Goal: Information Seeking & Learning: Check status

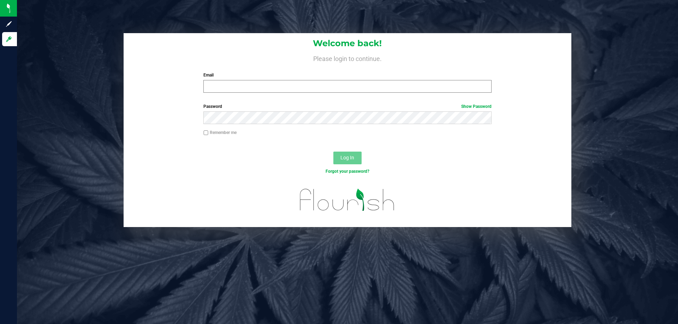
click at [213, 90] on input "Email" at bounding box center [347, 86] width 288 height 13
type input "tschuchardt@liveparallel.com"
click at [333, 152] on button "Log In" at bounding box center [347, 158] width 28 height 13
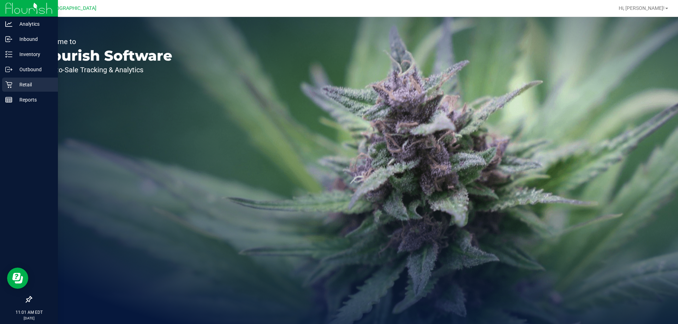
click at [8, 83] on icon at bounding box center [8, 84] width 7 height 7
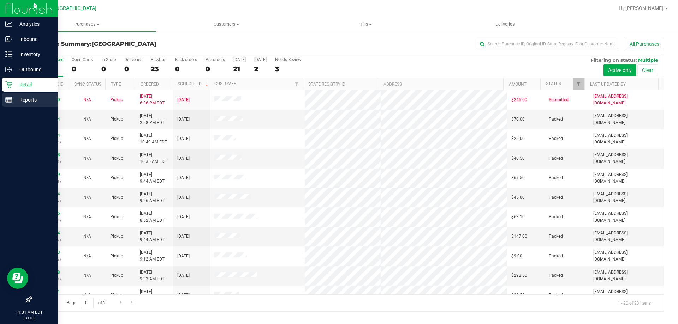
click at [11, 99] on icon at bounding box center [8, 99] width 7 height 7
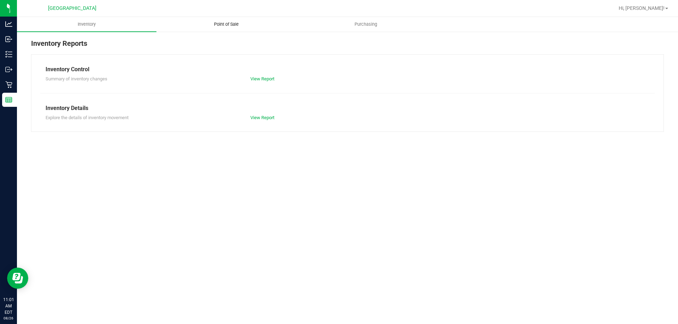
click at [227, 24] on span "Point of Sale" at bounding box center [226, 24] width 44 height 6
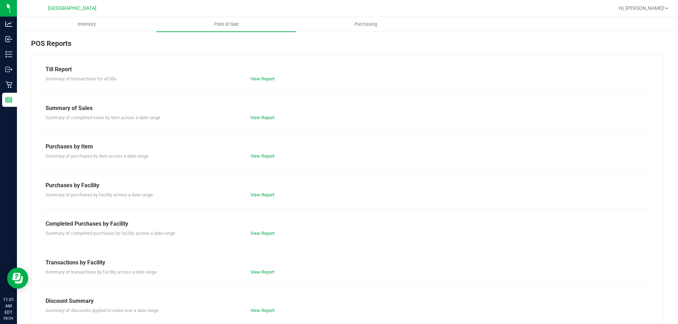
click at [258, 84] on div "Till Report Summary of transactions for all tills View Report Summary of Sales …" at bounding box center [347, 209] width 632 height 310
click at [265, 81] on link "View Report" at bounding box center [262, 78] width 24 height 5
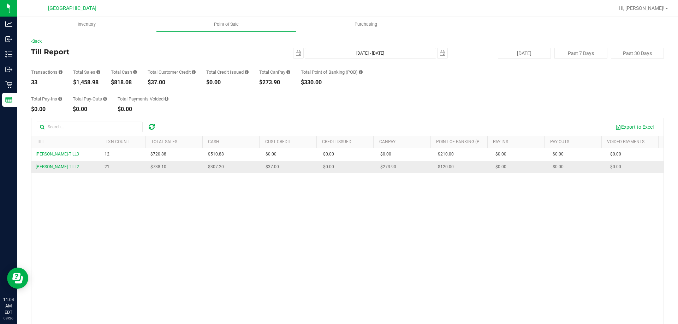
click at [67, 168] on span "DENNIS-BROWN-TILL2" at bounding box center [57, 166] width 43 height 5
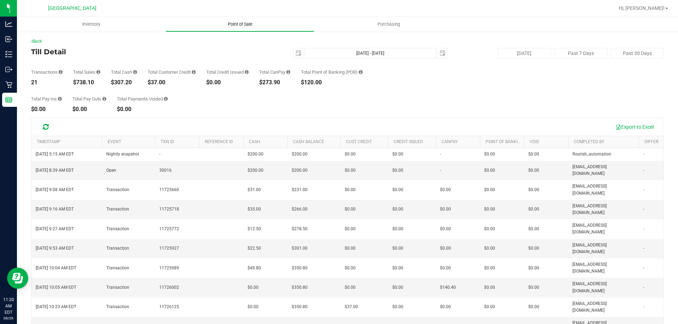
click at [244, 25] on span "Point of Sale" at bounding box center [240, 24] width 44 height 6
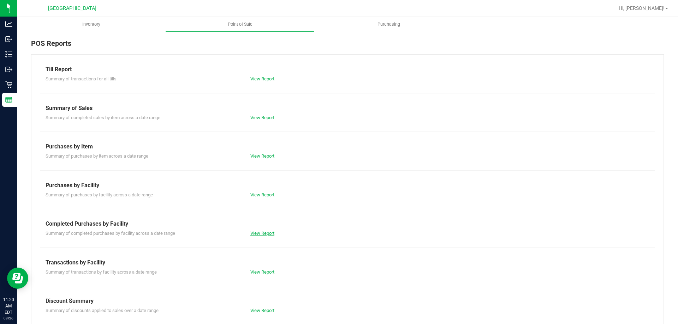
click at [264, 235] on link "View Report" at bounding box center [262, 233] width 24 height 5
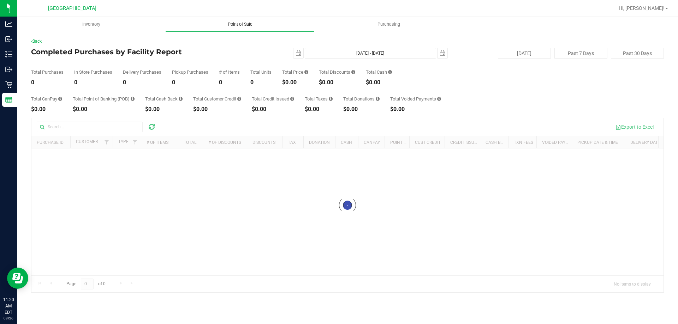
click at [234, 22] on span "Point of Sale" at bounding box center [240, 24] width 44 height 6
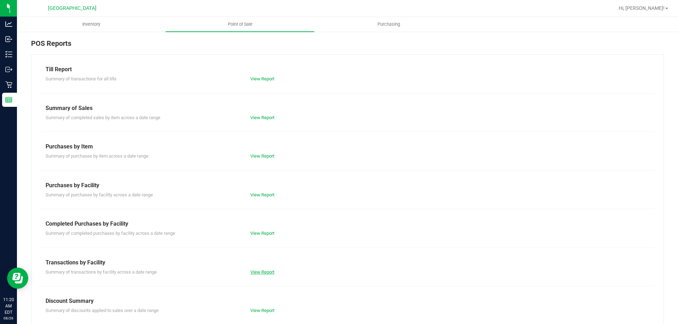
click at [258, 275] on link "View Report" at bounding box center [262, 272] width 24 height 5
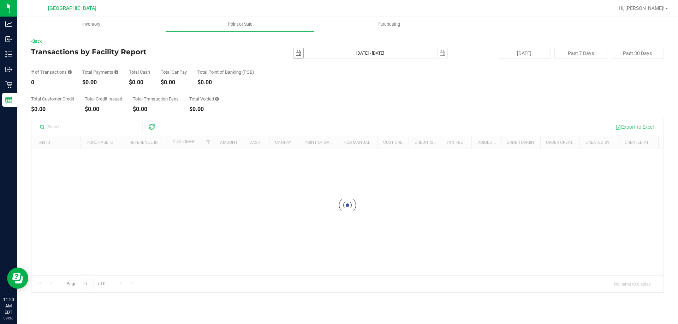
click at [298, 55] on span "select" at bounding box center [298, 53] width 6 height 6
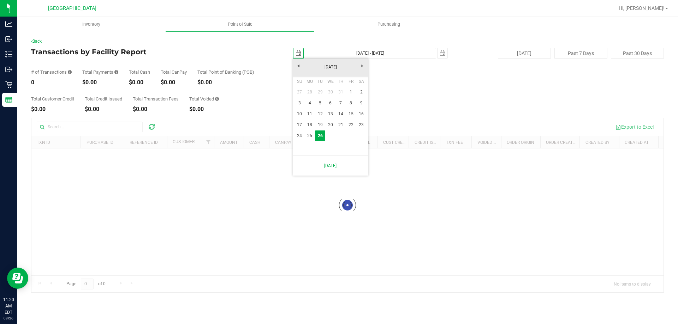
scroll to position [0, 18]
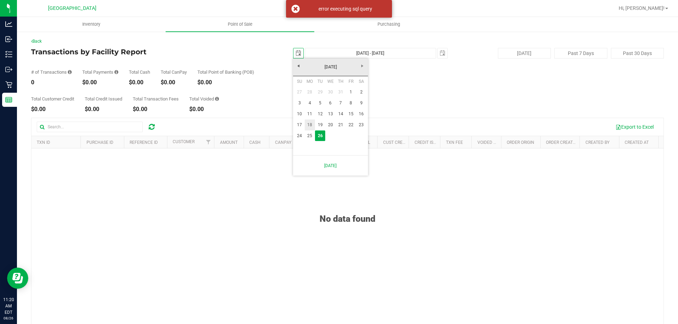
click at [310, 124] on link "18" at bounding box center [310, 125] width 10 height 11
type input "[DATE]"
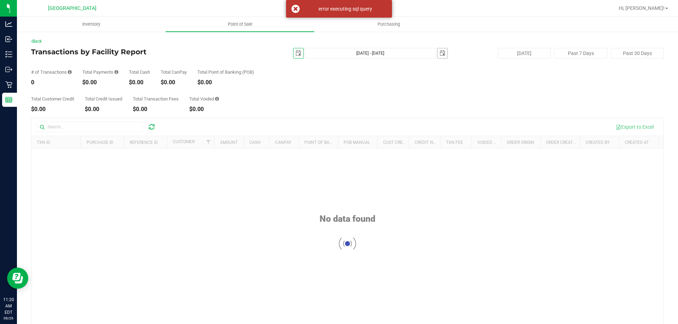
click at [439, 54] on span "select" at bounding box center [442, 53] width 6 height 6
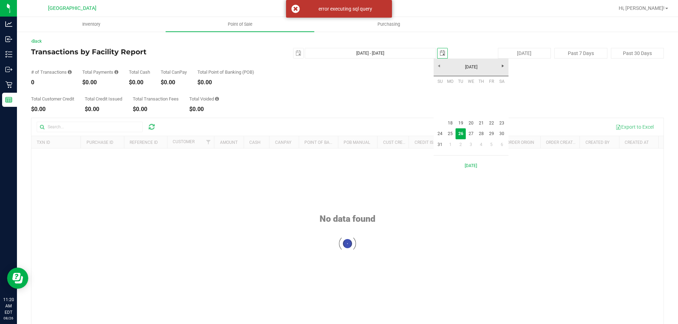
scroll to position [0, 18]
click at [437, 131] on link "24" at bounding box center [440, 133] width 10 height 11
type input "[DATE] - [DATE]"
type input "[DATE]"
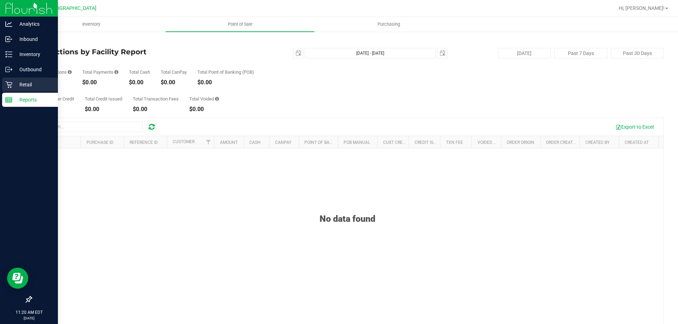
click at [4, 82] on div "Retail" at bounding box center [30, 85] width 56 height 14
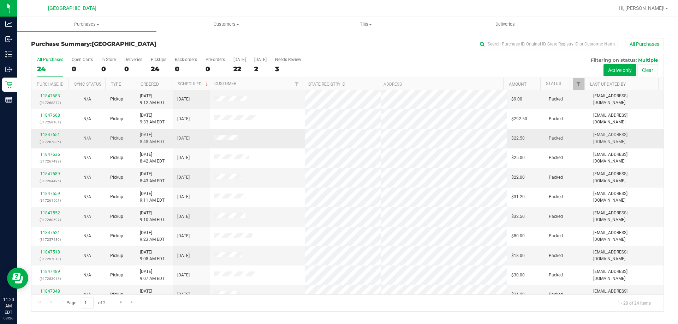
scroll to position [186, 0]
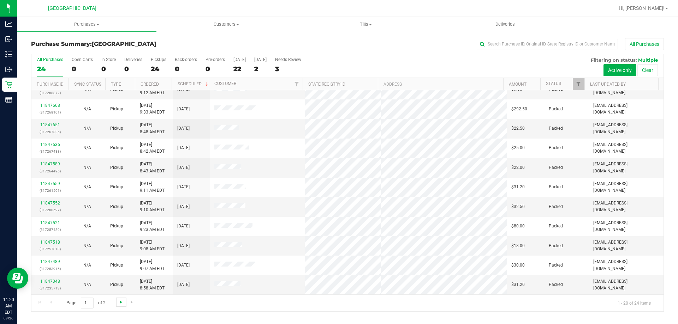
click at [120, 302] on span "Go to the next page" at bounding box center [121, 303] width 6 height 6
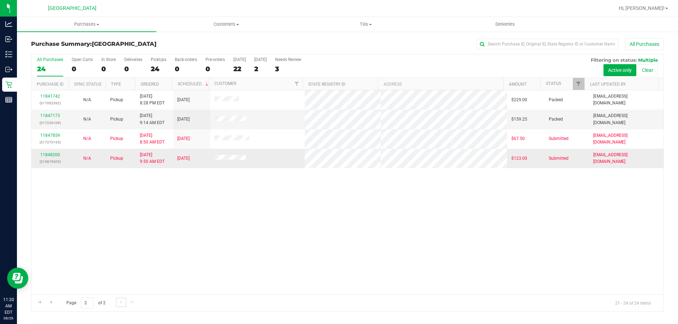
scroll to position [0, 0]
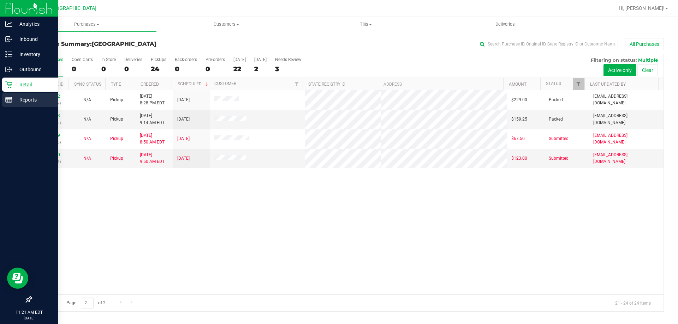
click at [6, 102] on icon at bounding box center [8, 99] width 7 height 7
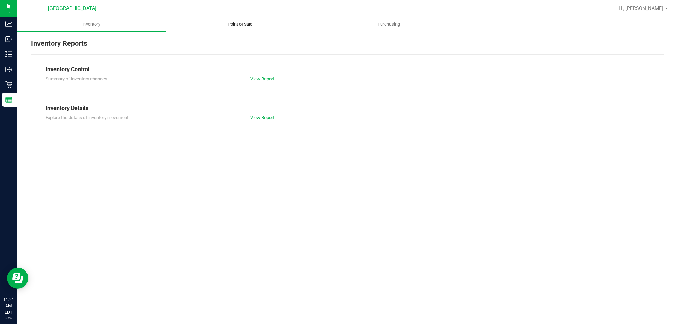
click at [236, 24] on span "Point of Sale" at bounding box center [240, 24] width 44 height 6
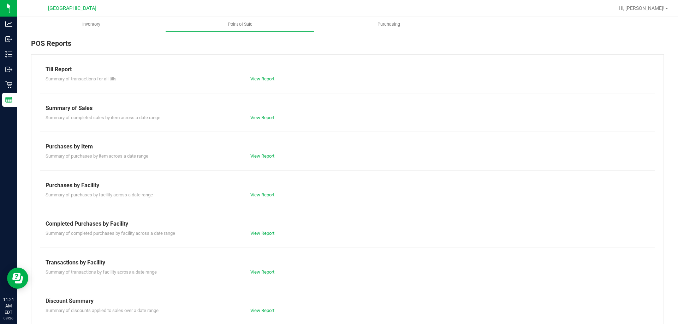
click at [261, 273] on link "View Report" at bounding box center [262, 272] width 24 height 5
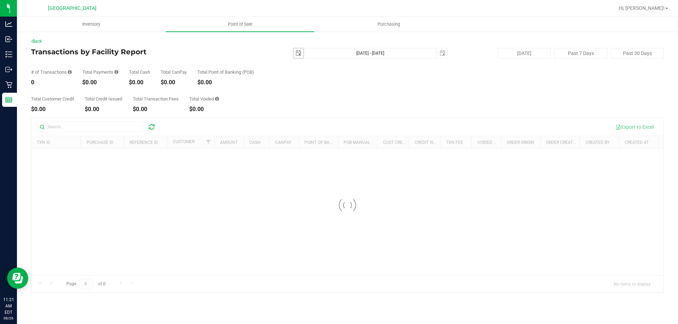
click at [301, 52] on span "select" at bounding box center [298, 53] width 10 height 10
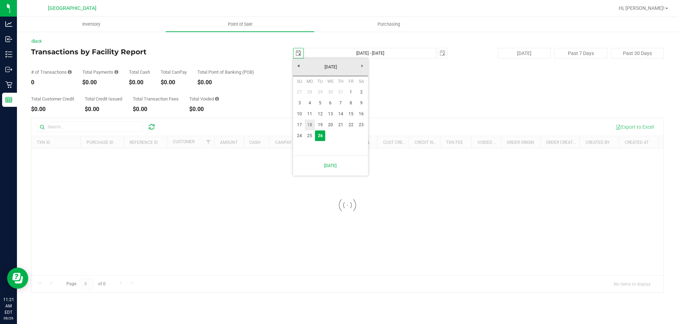
click at [311, 125] on link "18" at bounding box center [310, 125] width 10 height 11
type input "[DATE]"
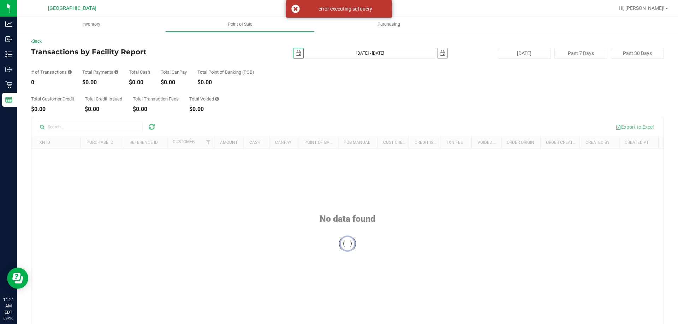
click at [437, 50] on span "select" at bounding box center [442, 53] width 10 height 10
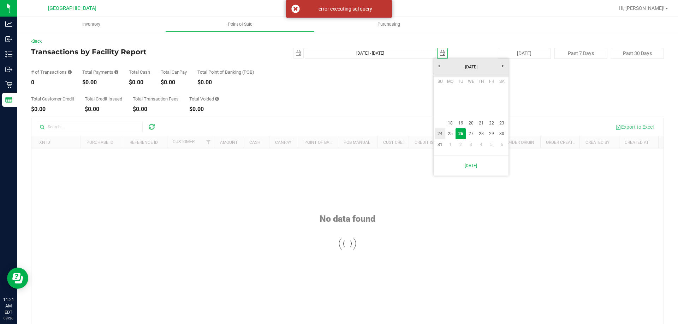
click at [439, 135] on link "24" at bounding box center [440, 133] width 10 height 11
type input "[DATE] - [DATE]"
type input "[DATE]"
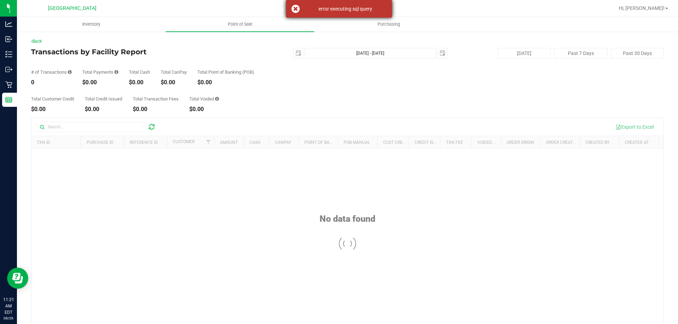
click at [295, 11] on div "error executing sql query" at bounding box center [339, 9] width 106 height 18
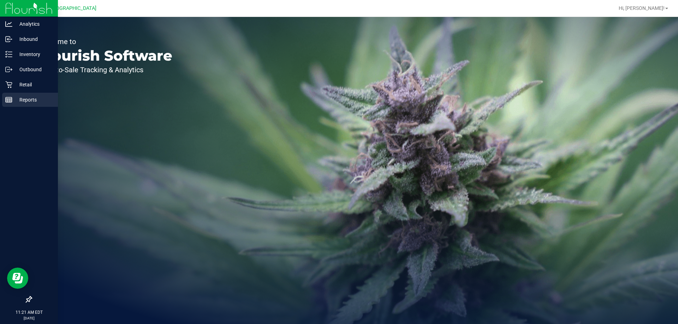
click at [6, 101] on line at bounding box center [9, 101] width 6 height 0
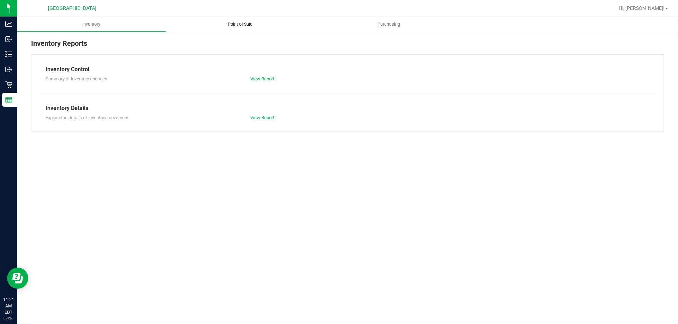
click at [238, 26] on span "Point of Sale" at bounding box center [240, 24] width 44 height 6
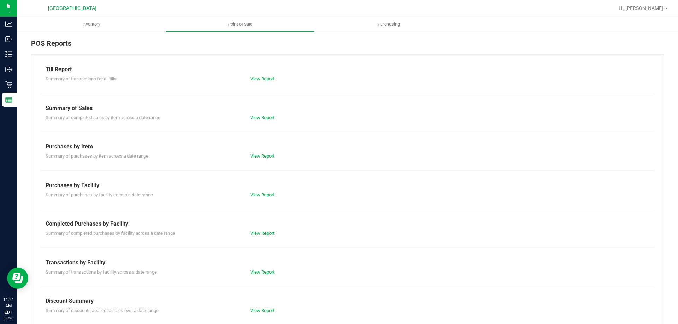
click at [266, 270] on link "View Report" at bounding box center [262, 272] width 24 height 5
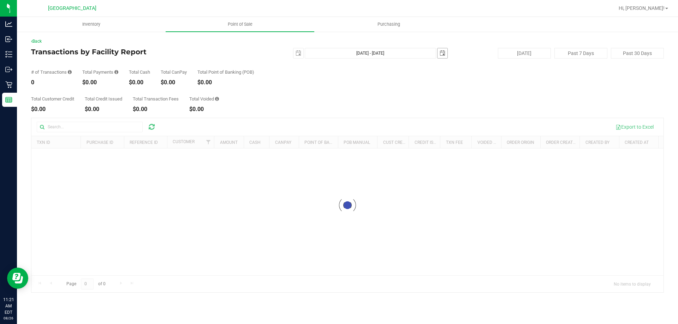
click at [440, 54] on span "select" at bounding box center [442, 53] width 6 height 6
click at [300, 51] on span "select" at bounding box center [298, 53] width 6 height 6
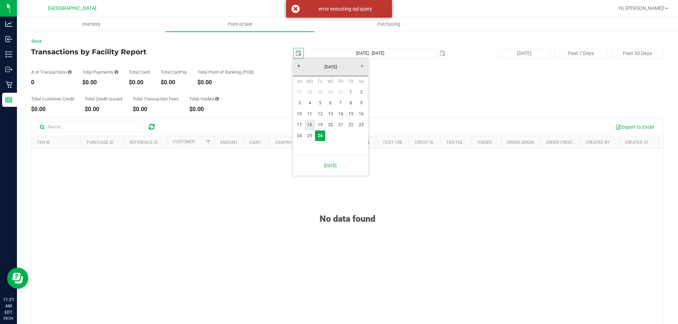
click at [307, 125] on link "18" at bounding box center [310, 125] width 10 height 11
type input "[DATE]"
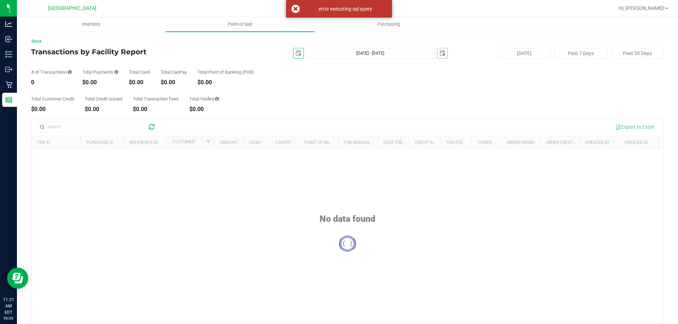
click at [439, 51] on span "select" at bounding box center [442, 53] width 6 height 6
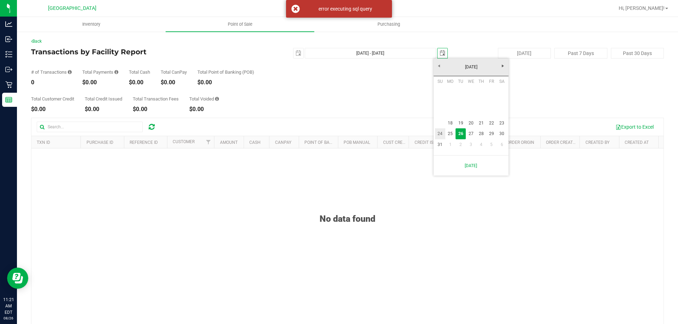
click at [440, 133] on link "24" at bounding box center [440, 133] width 10 height 11
type input "[DATE] - [DATE]"
type input "[DATE]"
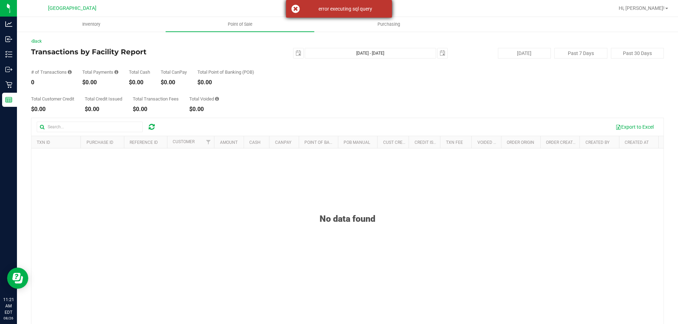
click at [298, 9] on div "error executing sql query" at bounding box center [339, 9] width 106 height 18
